Goal: Navigation & Orientation: Understand site structure

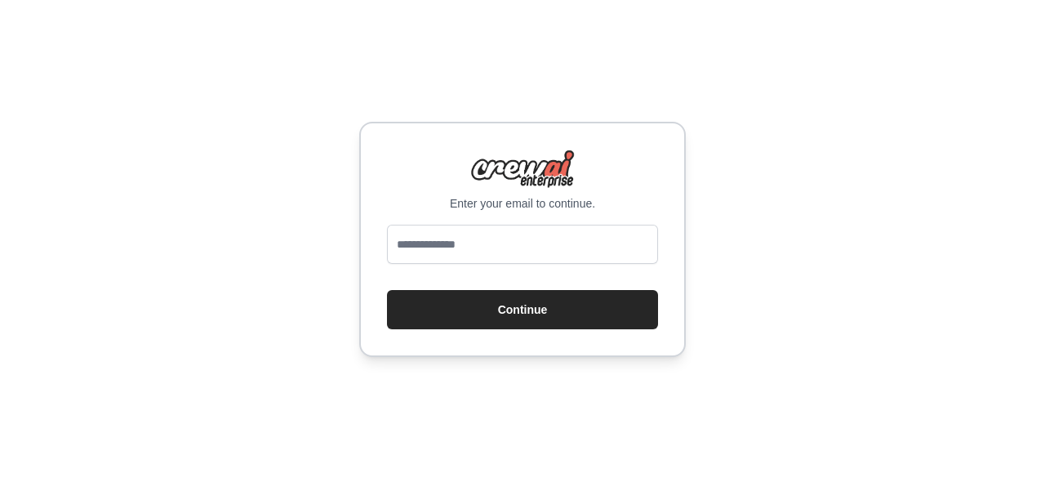
type input "**********"
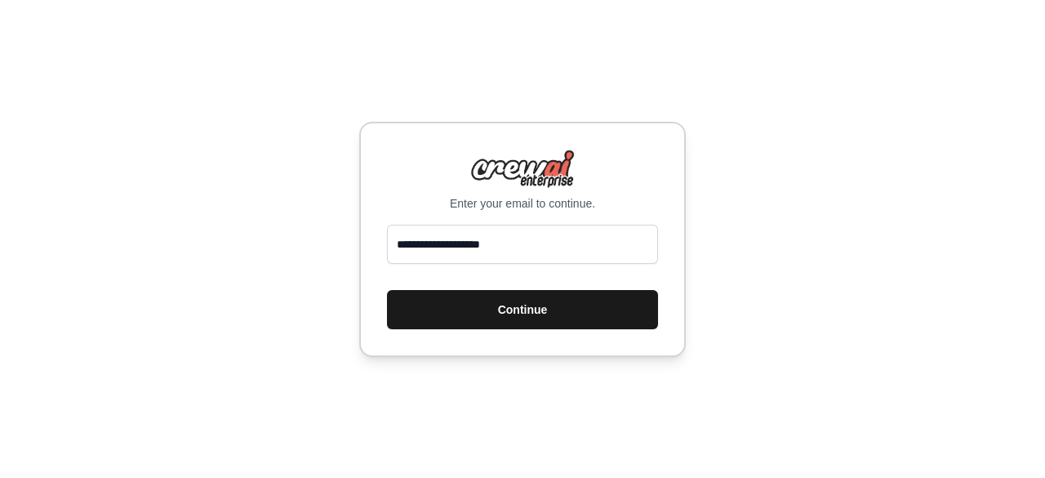
click at [483, 302] on button "Continue" at bounding box center [522, 309] width 271 height 39
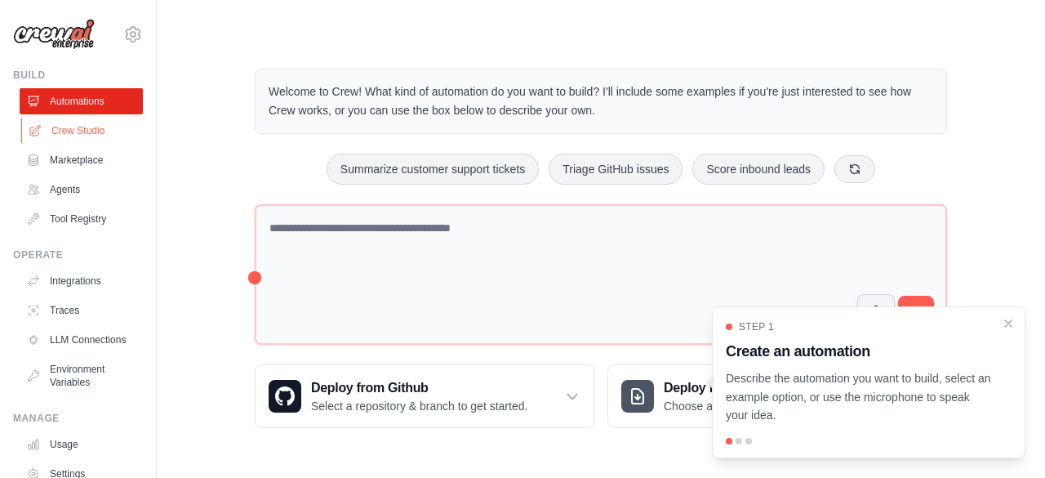
click at [60, 135] on link "Crew Studio" at bounding box center [82, 131] width 123 height 26
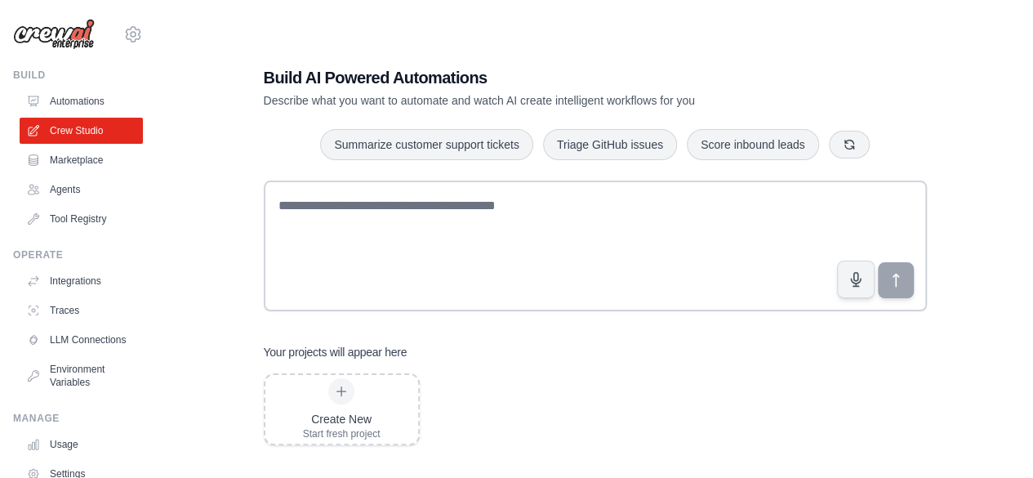
click at [72, 158] on link "Marketplace" at bounding box center [81, 160] width 123 height 26
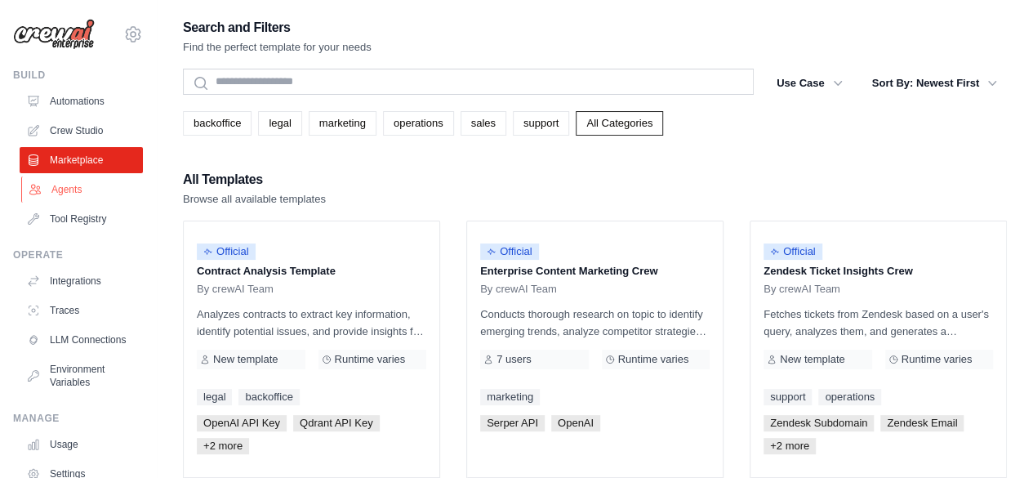
click at [75, 188] on link "Agents" at bounding box center [82, 189] width 123 height 26
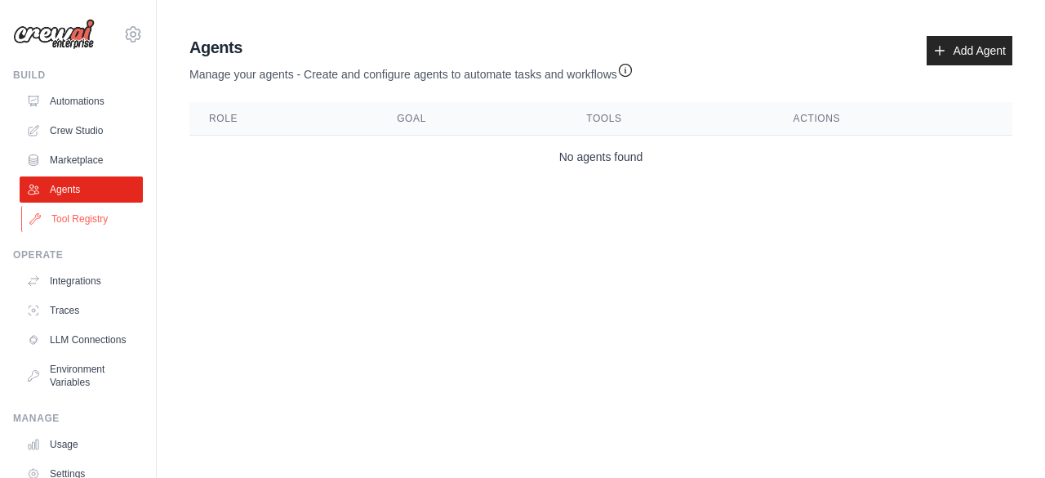
click at [80, 211] on link "Tool Registry" at bounding box center [82, 219] width 123 height 26
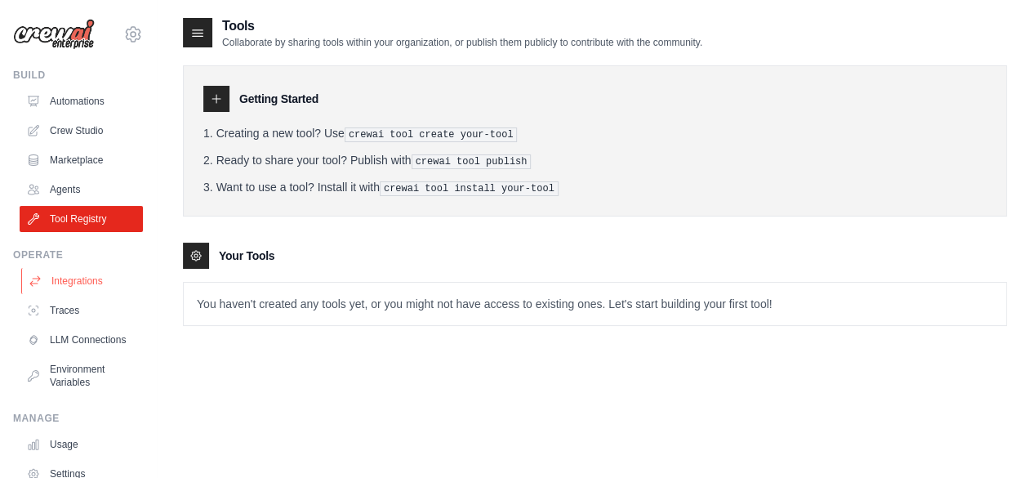
click at [65, 272] on link "Integrations" at bounding box center [82, 281] width 123 height 26
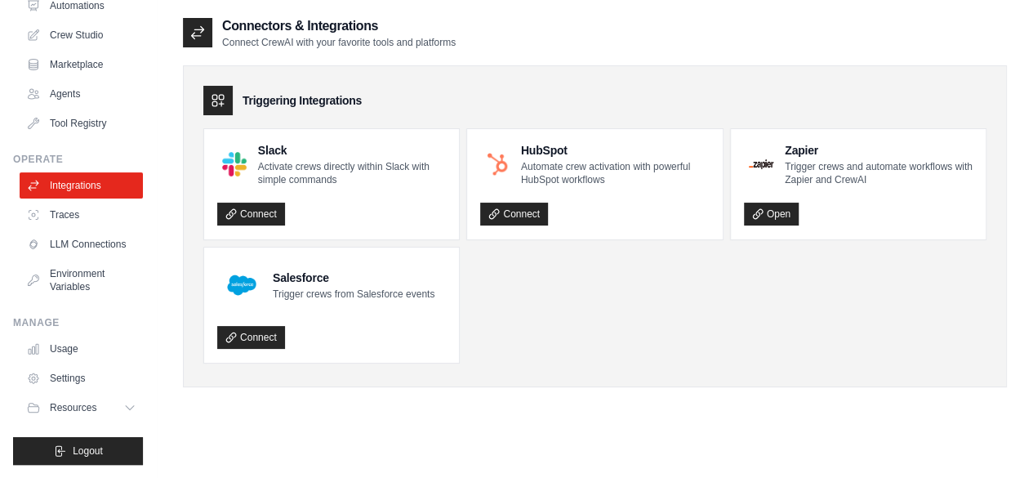
scroll to position [102, 0]
click at [65, 272] on link "Environment Variables" at bounding box center [81, 279] width 123 height 39
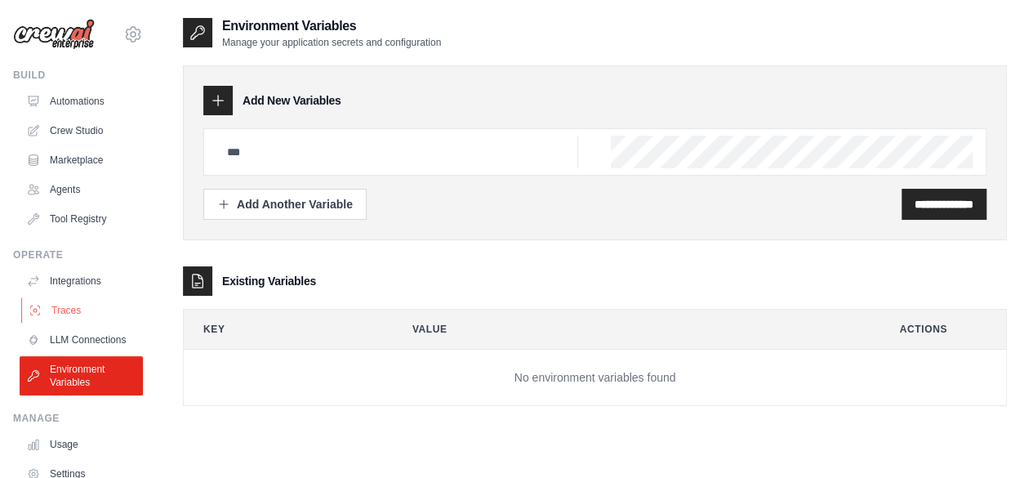
scroll to position [108, 0]
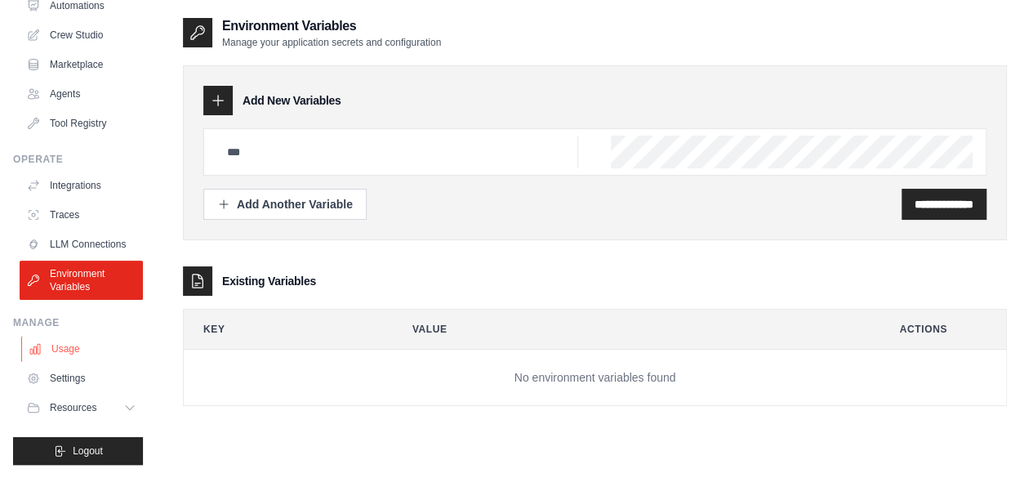
click at [72, 349] on link "Usage" at bounding box center [82, 349] width 123 height 26
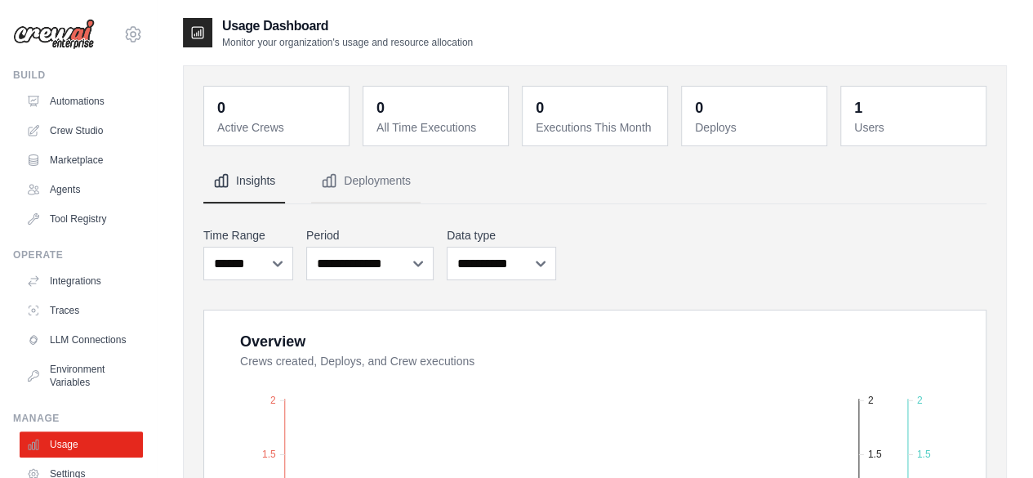
click at [68, 37] on img at bounding box center [54, 34] width 82 height 31
